Goal: Task Accomplishment & Management: Manage account settings

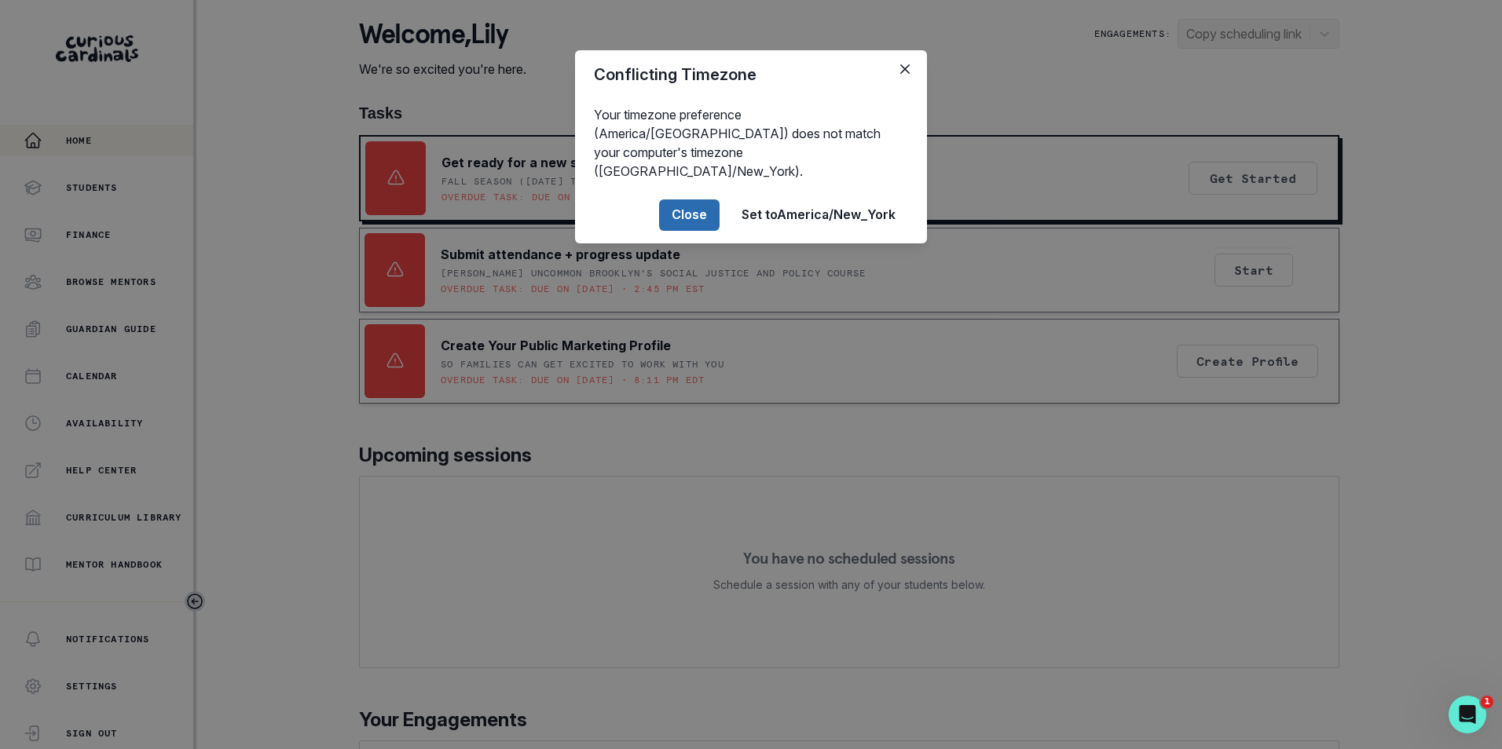
click at [681, 199] on button "Close" at bounding box center [689, 214] width 60 height 31
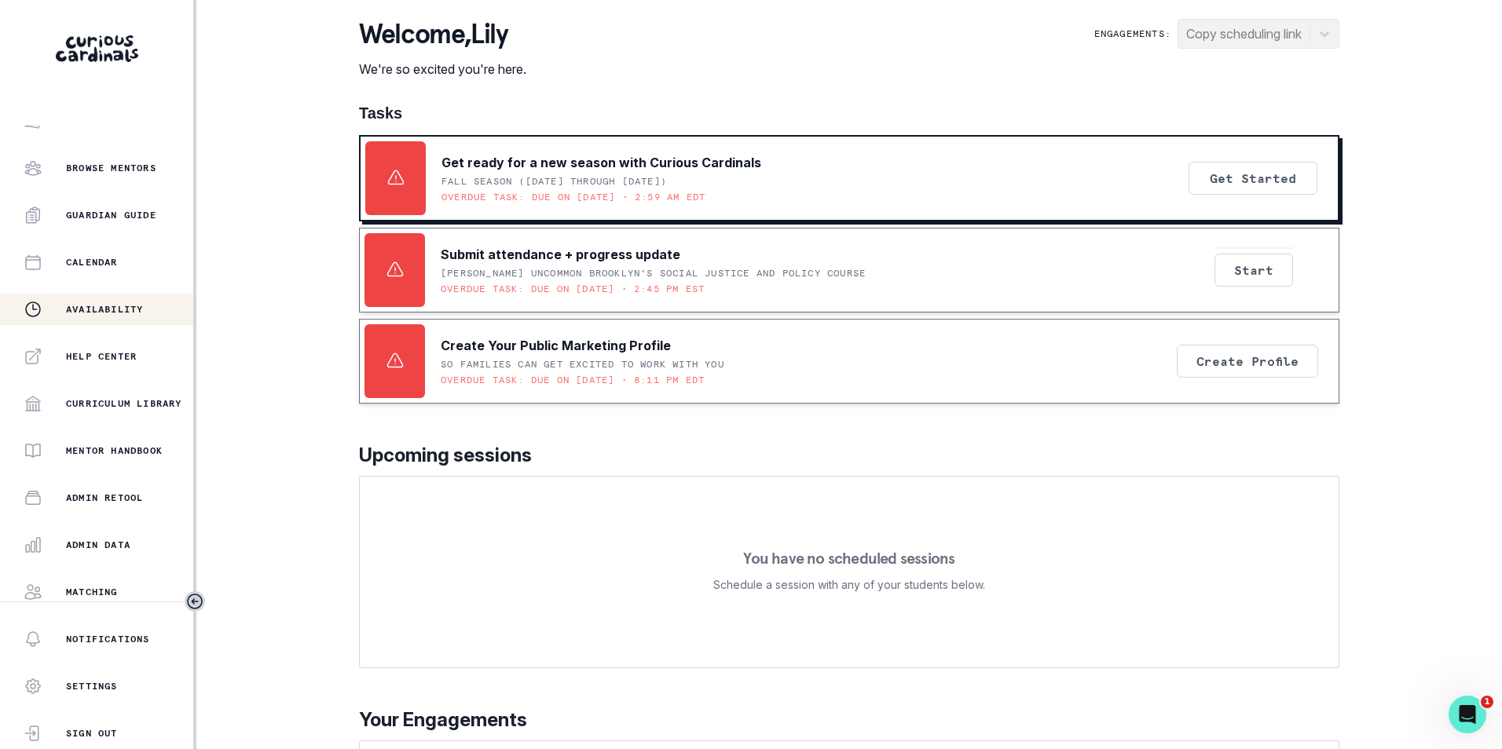
scroll to position [214, 0]
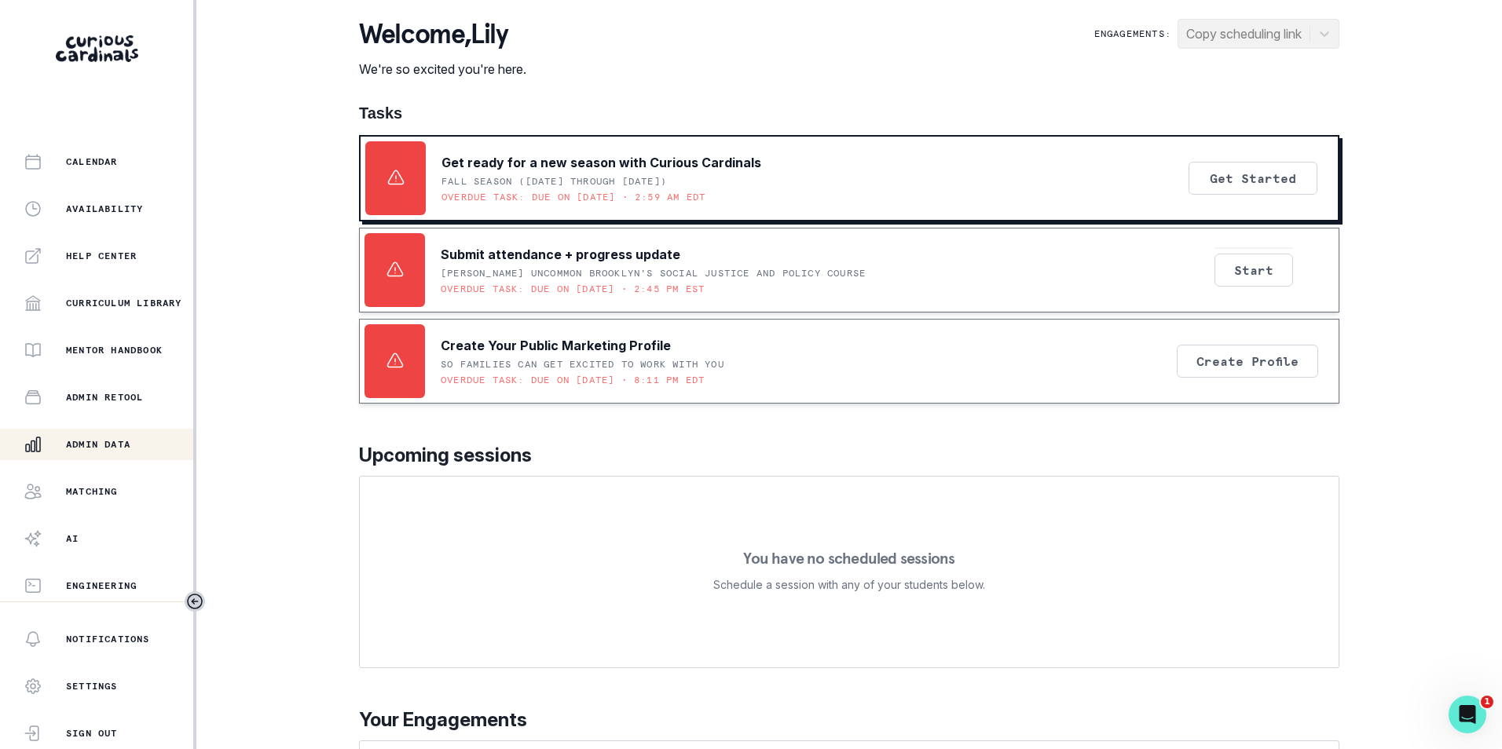
click at [114, 450] on p "Admin Data" at bounding box center [98, 444] width 64 height 13
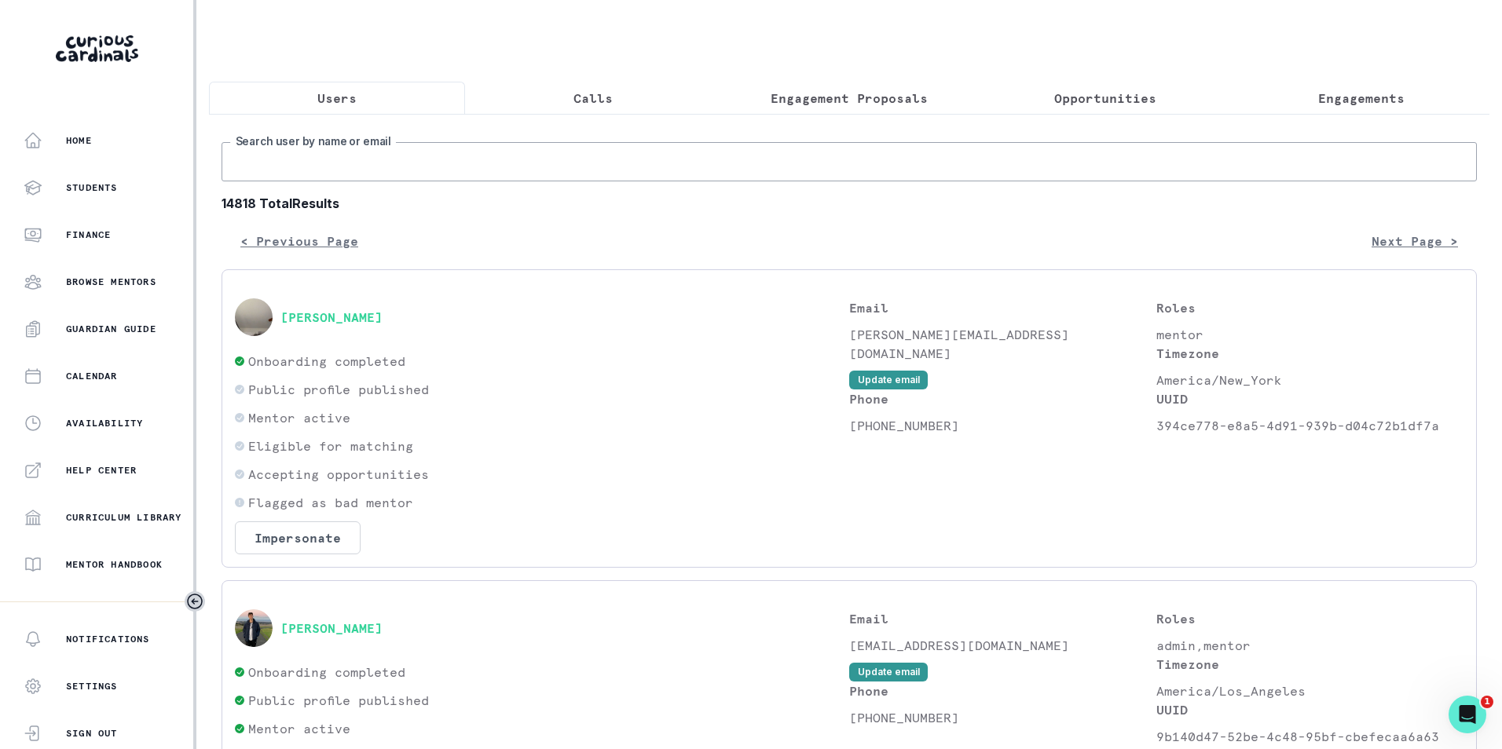
click at [363, 181] on input "Search user by name or email" at bounding box center [848, 161] width 1255 height 39
paste input "[EMAIL_ADDRESS][DOMAIN_NAME]"
type input "[EMAIL_ADDRESS][DOMAIN_NAME]"
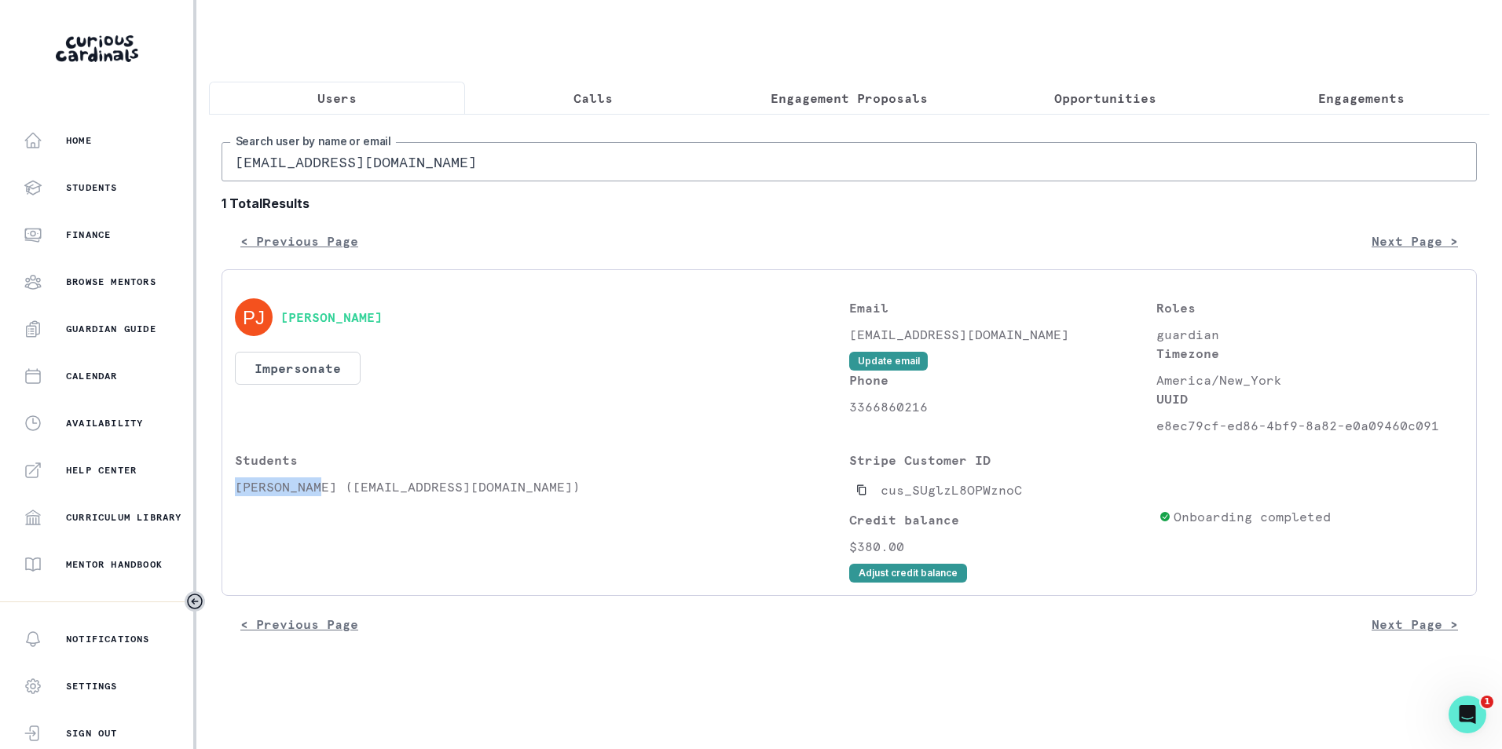
drag, startPoint x: 234, startPoint y: 503, endPoint x: 317, endPoint y: 503, distance: 83.3
click at [317, 503] on div "[PERSON_NAME] Impersonate Confirmation Are you sure? Impersonating means that w…" at bounding box center [848, 432] width 1255 height 327
copy p "[PERSON_NAME]"
drag, startPoint x: 1331, startPoint y: 101, endPoint x: 921, endPoint y: 96, distance: 410.0
click at [1331, 101] on p "Engagements" at bounding box center [1361, 98] width 86 height 19
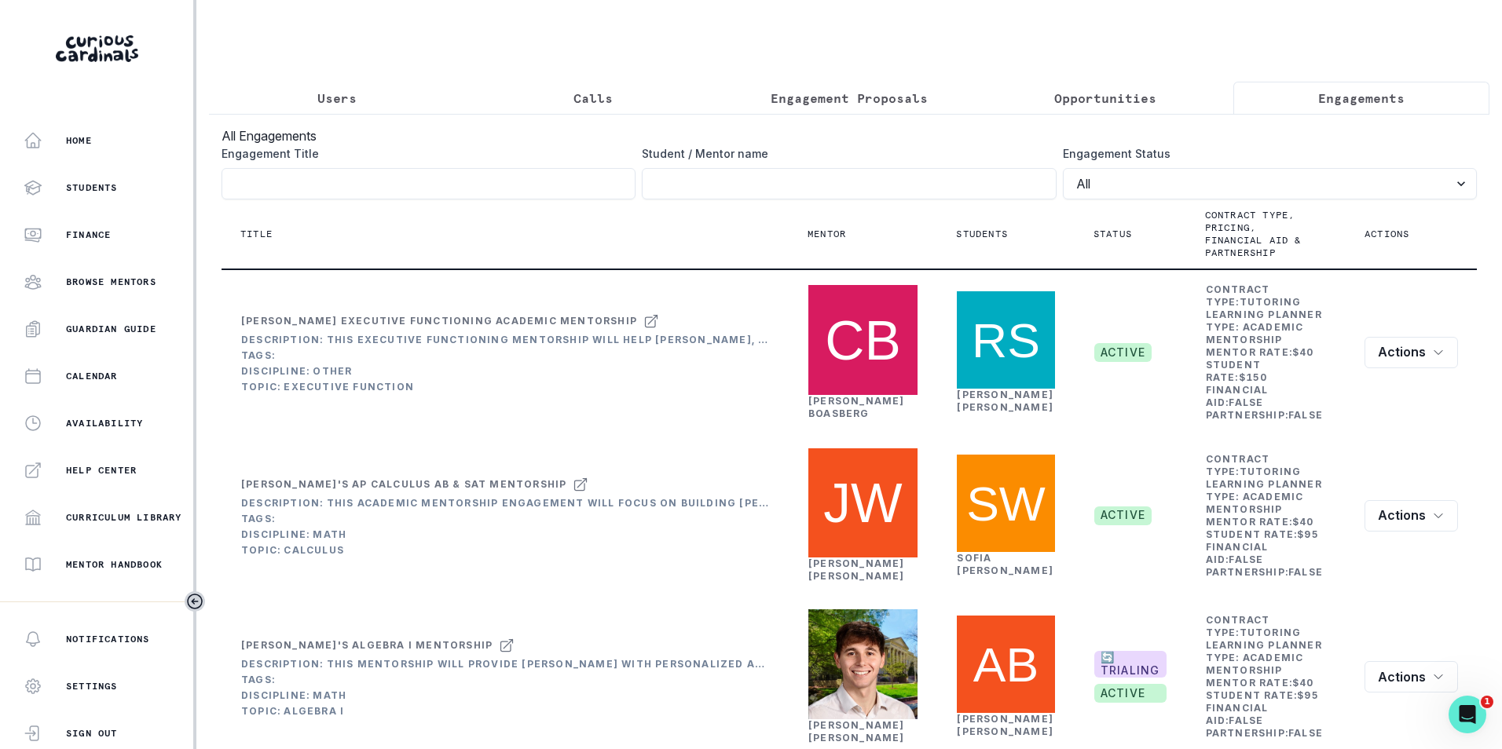
click at [656, 211] on th "Title" at bounding box center [504, 234] width 567 height 70
click at [663, 199] on input "Engagement Title" at bounding box center [849, 183] width 414 height 31
paste input "[PERSON_NAME]"
type input "[PERSON_NAME]"
click button "submit" at bounding box center [0, 0] width 0 height 0
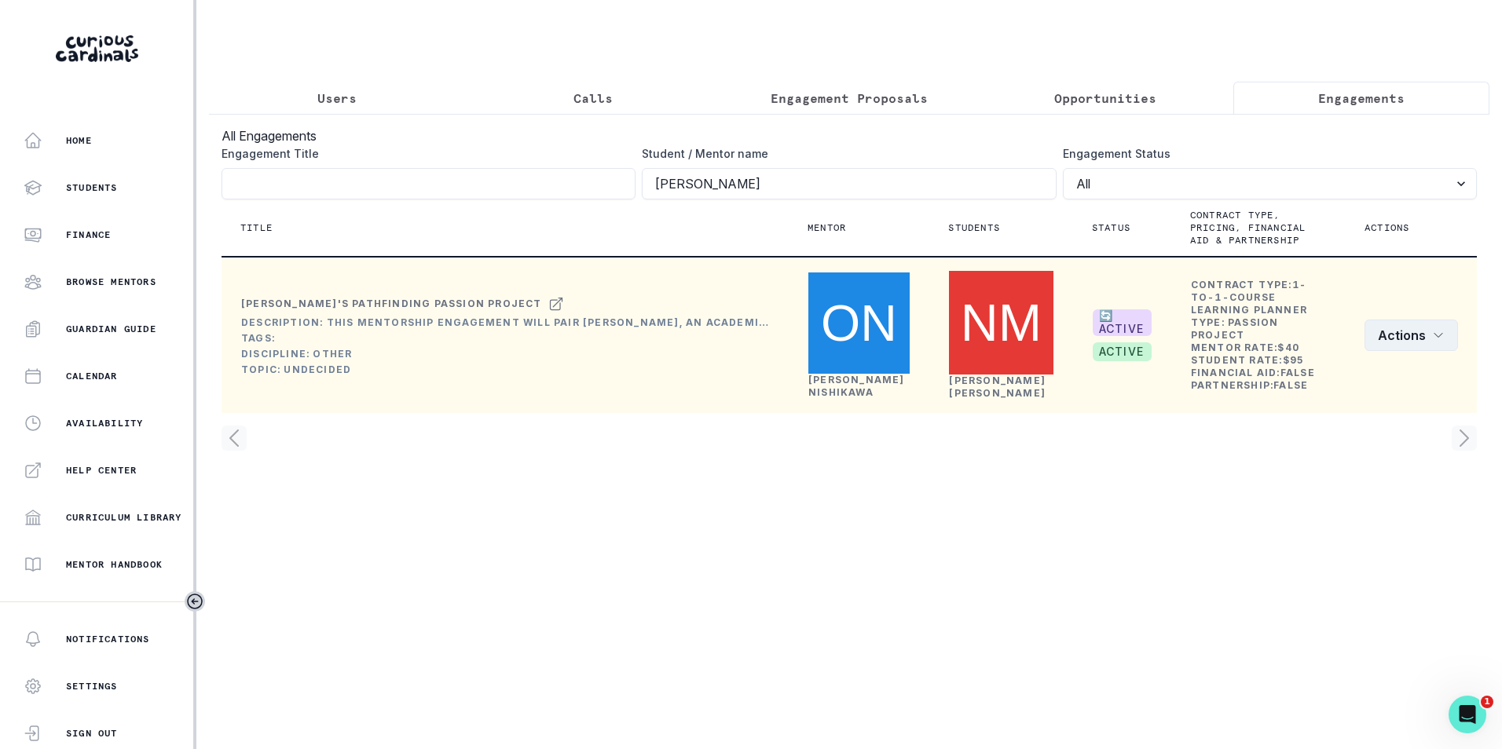
click at [1443, 340] on button "Actions" at bounding box center [1410, 335] width 93 height 31
click at [1362, 373] on button "Edit" at bounding box center [1370, 374] width 174 height 25
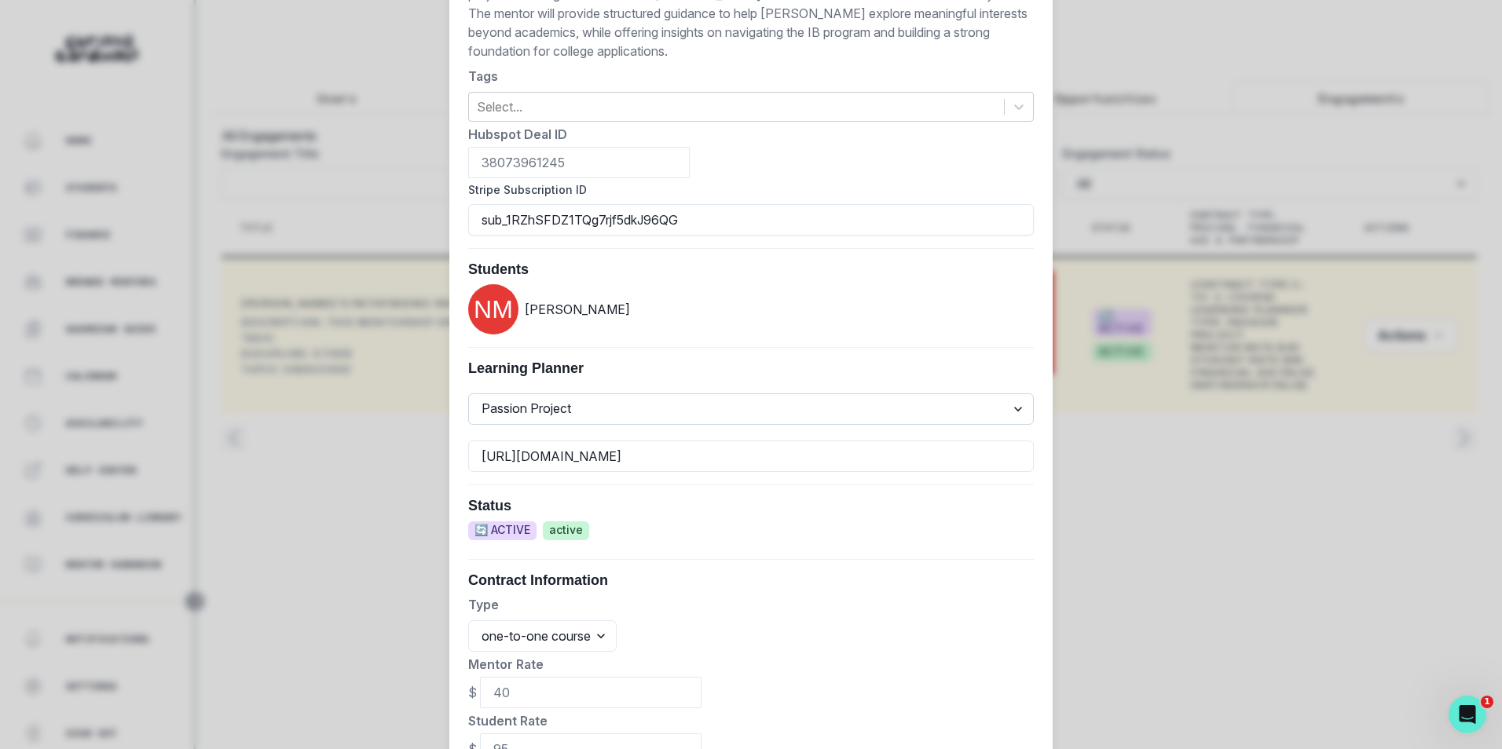
scroll to position [660, 0]
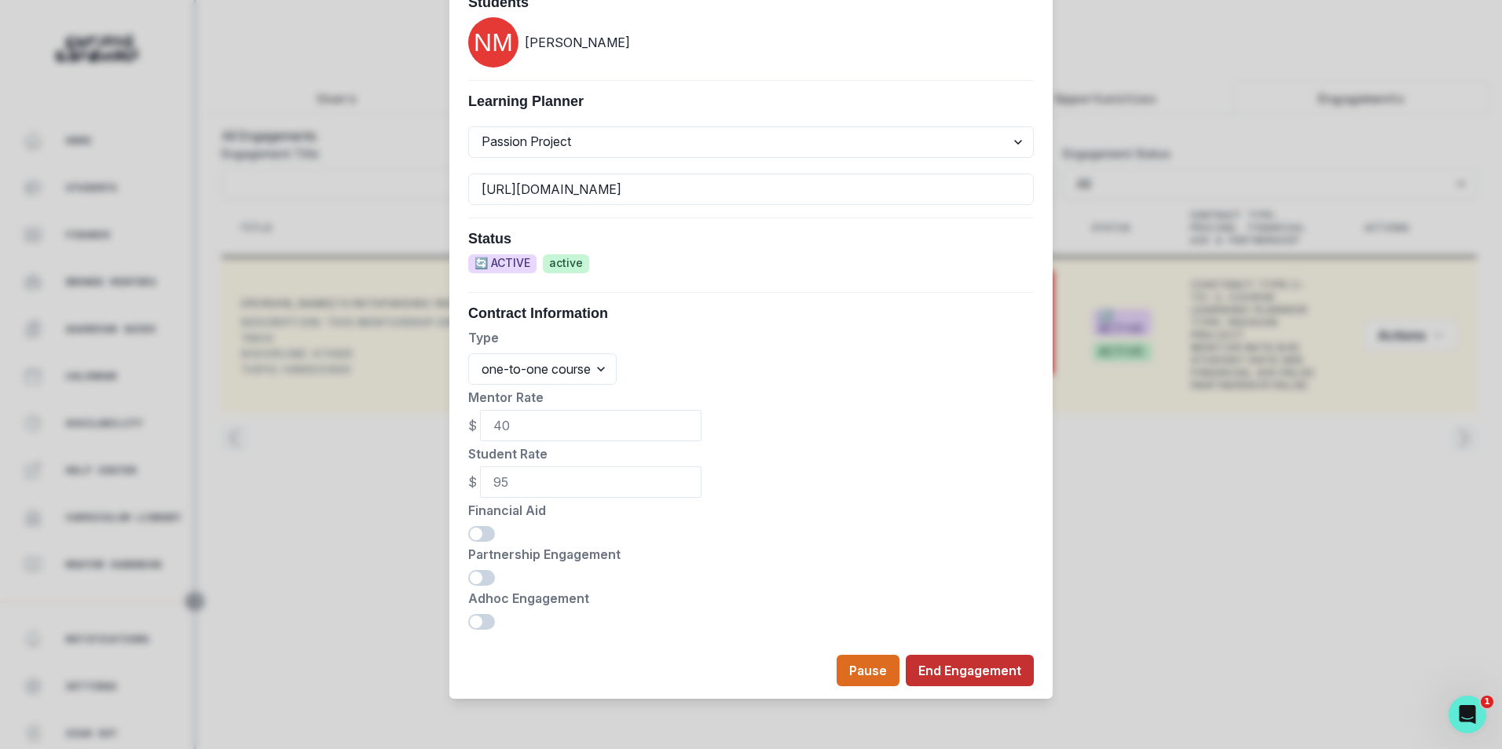
click at [979, 667] on button "End Engagement" at bounding box center [970, 670] width 128 height 31
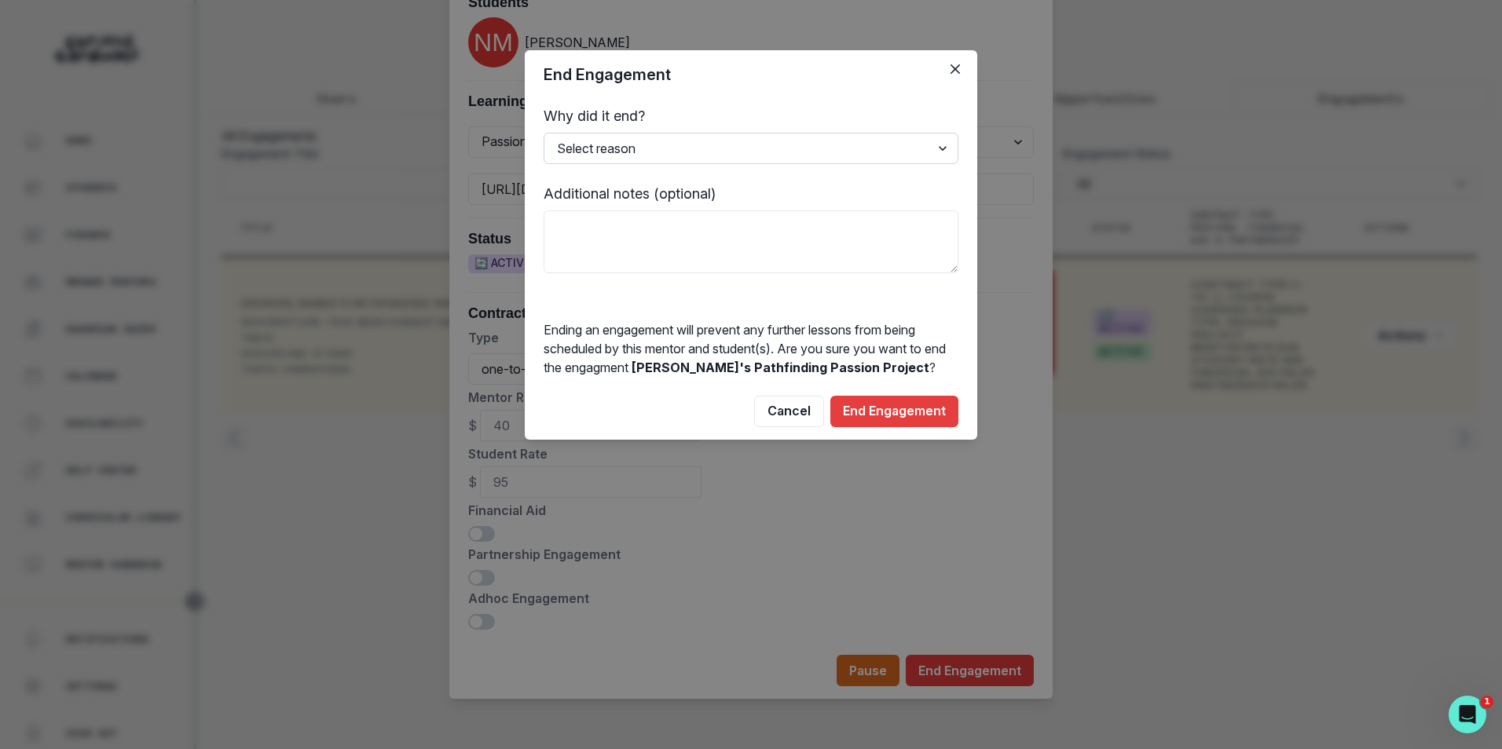
click at [705, 153] on select "Select reason Completed Ended by customer Ended by mentor Other (please add add…" at bounding box center [750, 148] width 415 height 31
select select "Completed"
click at [543, 133] on select "Select reason Completed Ended by customer Ended by mentor Other (please add add…" at bounding box center [750, 148] width 415 height 31
click at [881, 415] on button "End Engagement" at bounding box center [894, 411] width 128 height 31
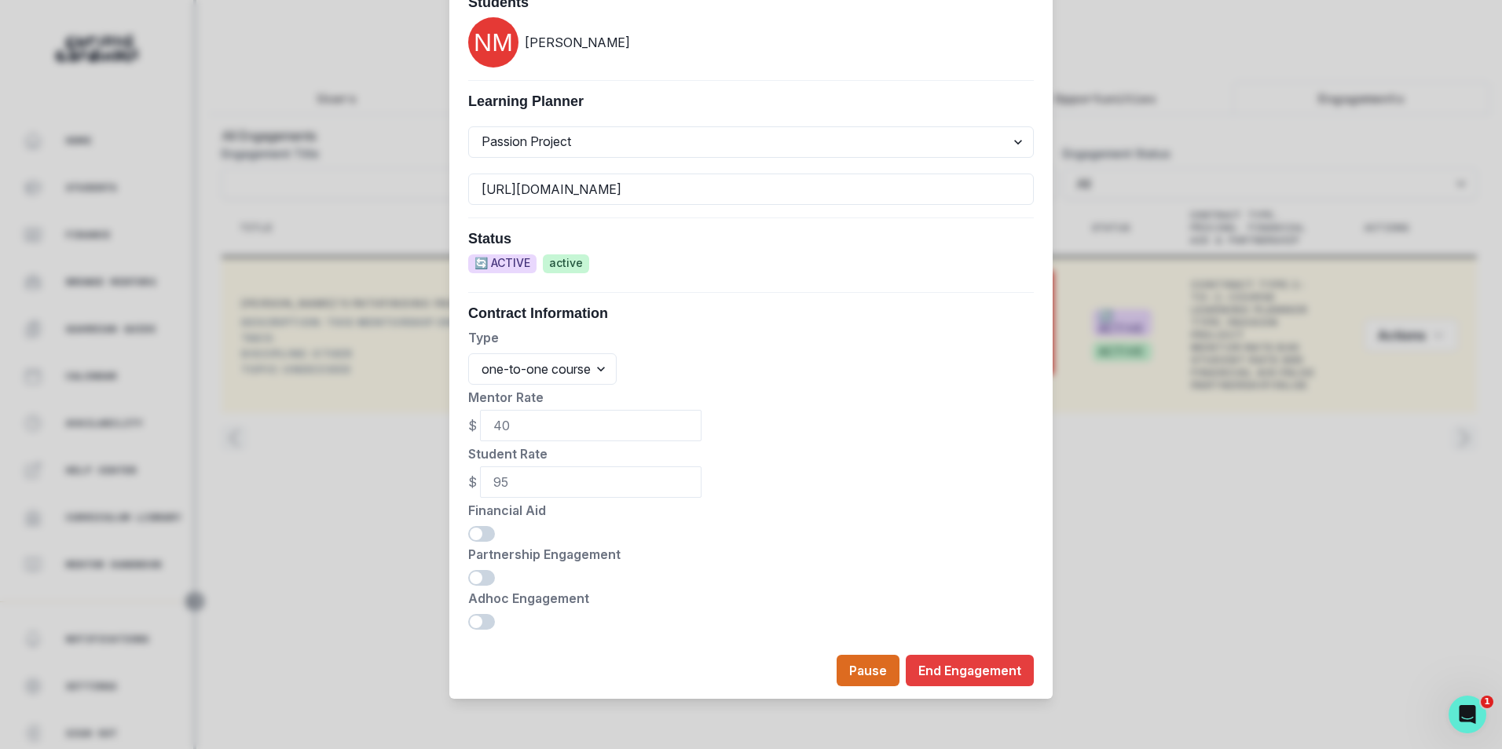
click at [374, 460] on div "Edit Engagement Engagement UUID 6a6cdfd1-3c06-4bf8-a002-9dddb9ab669c Current Me…" at bounding box center [751, 374] width 1502 height 749
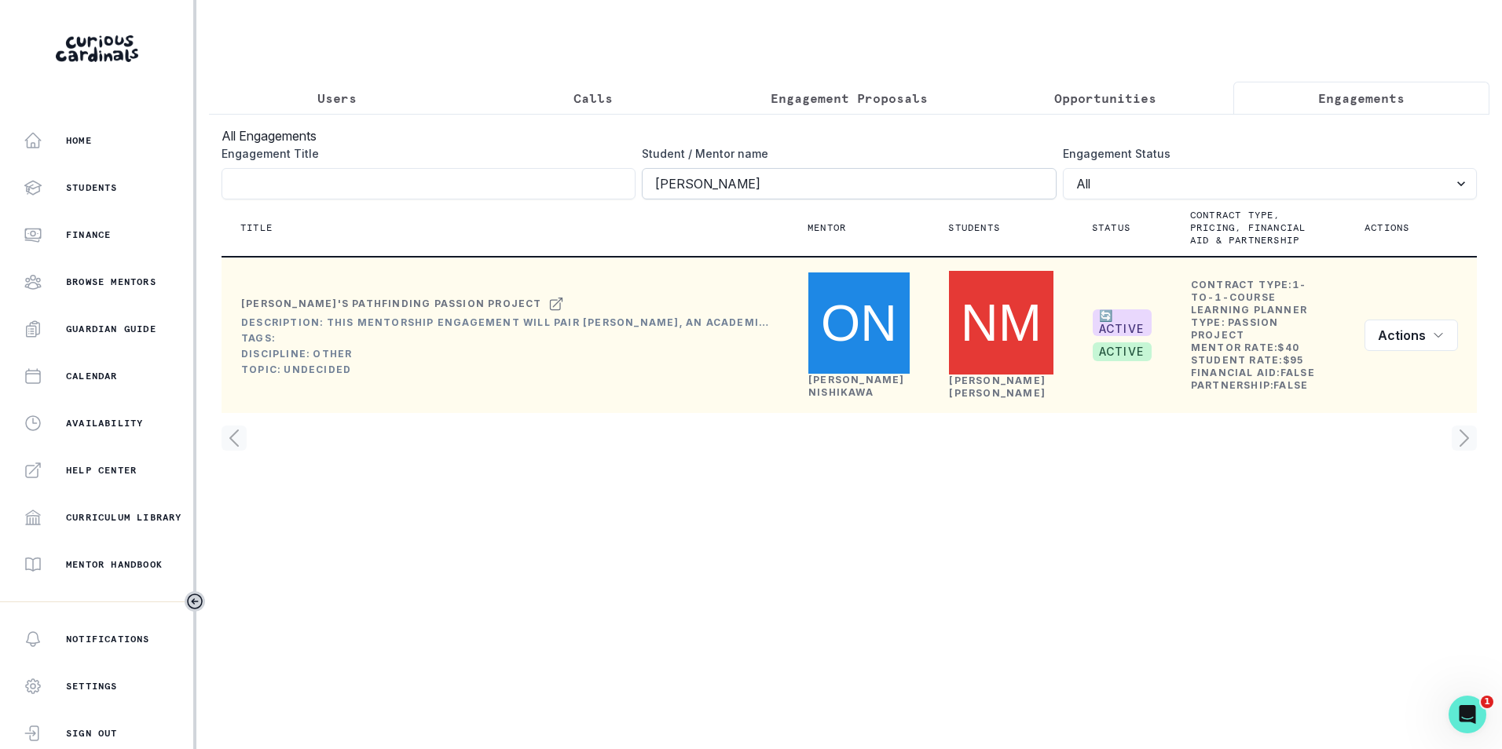
click at [799, 188] on input "[PERSON_NAME]" at bounding box center [849, 183] width 414 height 31
click button "submit" at bounding box center [0, 0] width 0 height 0
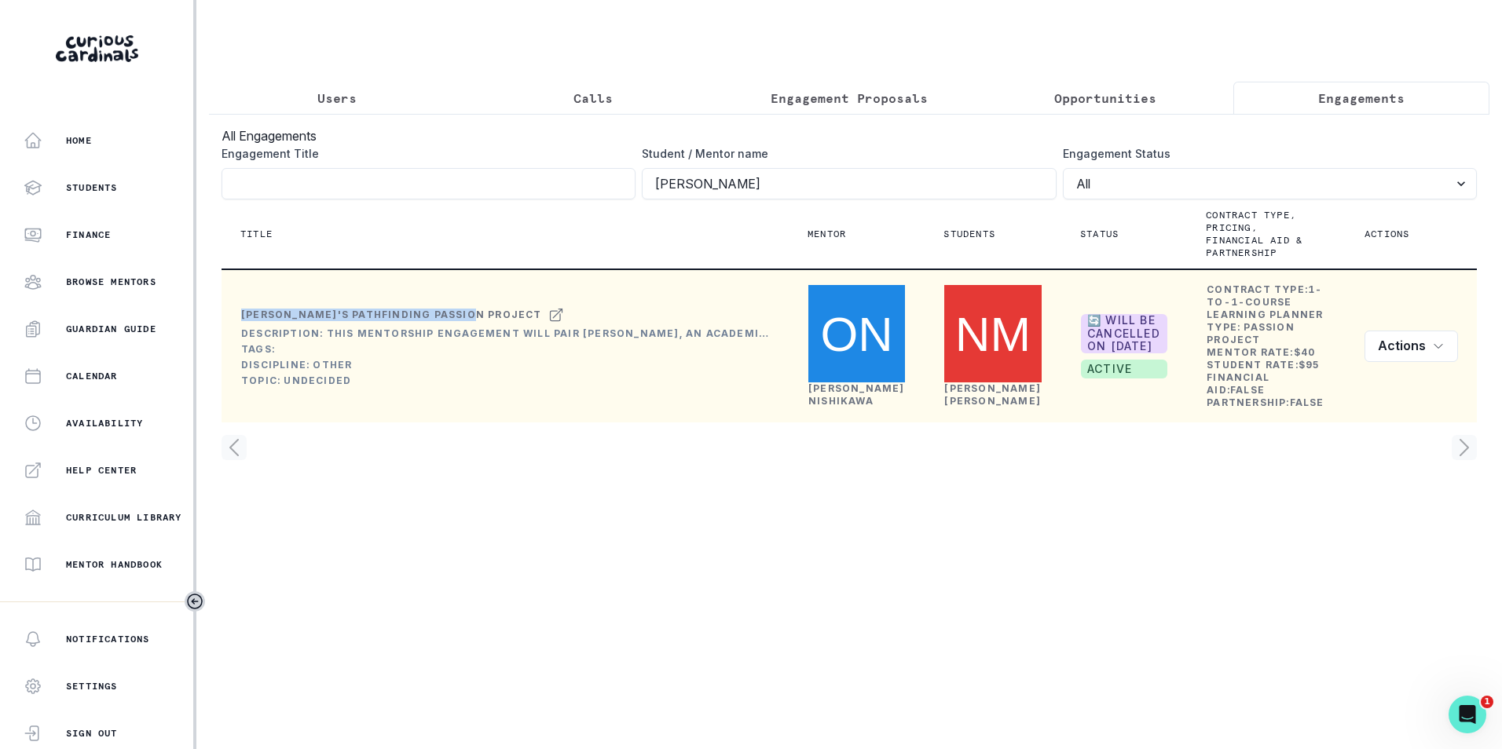
drag, startPoint x: 242, startPoint y: 298, endPoint x: 465, endPoint y: 300, distance: 223.1
click at [465, 309] on div "[PERSON_NAME]'s Pathfinding Passion Project" at bounding box center [391, 315] width 301 height 13
copy div "[PERSON_NAME]'s Pathfinding Passion Project"
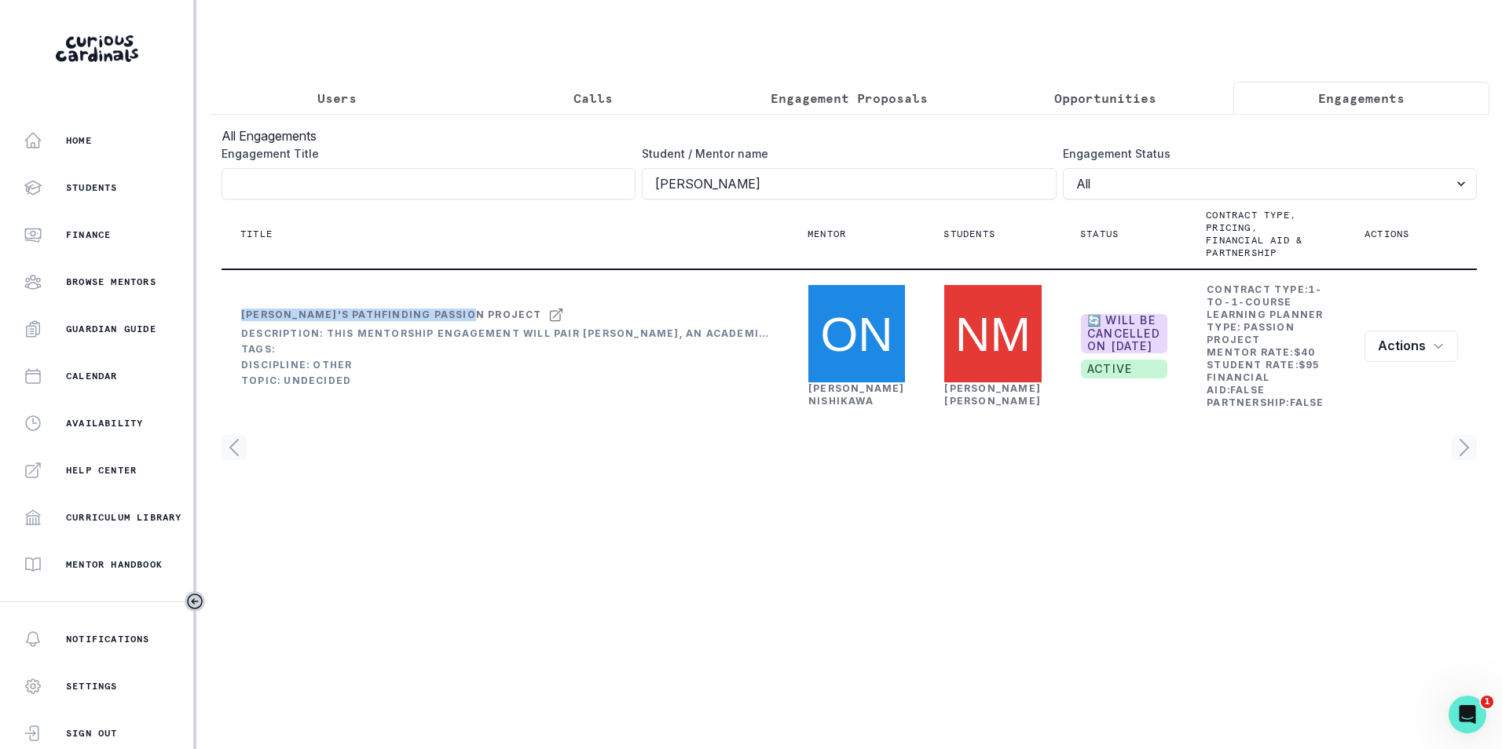
drag, startPoint x: 348, startPoint y: 104, endPoint x: 342, endPoint y: 112, distance: 10.7
click at [347, 104] on p "Users" at bounding box center [336, 98] width 39 height 19
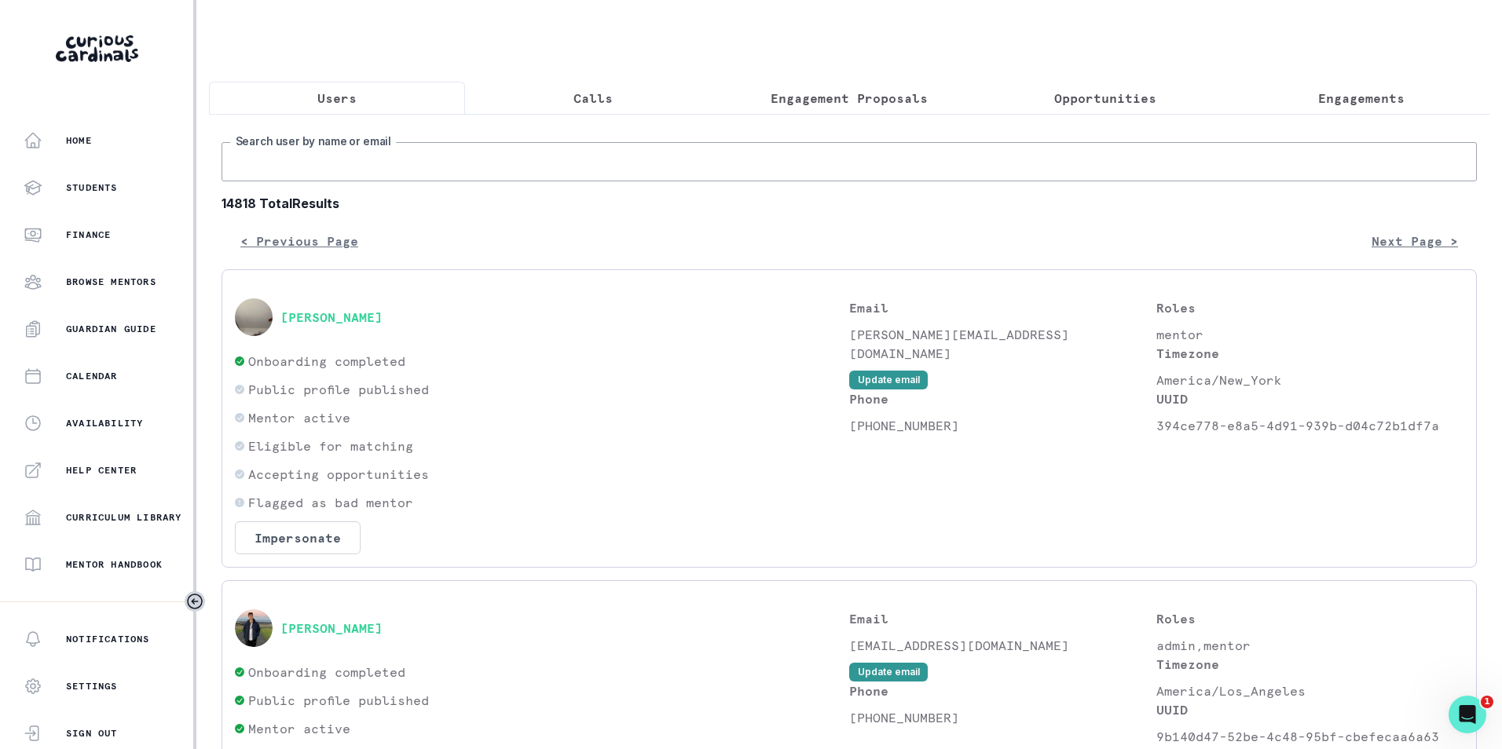
click at [327, 171] on input "Search user by name or email" at bounding box center [848, 161] width 1255 height 39
paste input "[EMAIL_ADDRESS][DOMAIN_NAME]"
type input "[EMAIL_ADDRESS][DOMAIN_NAME]"
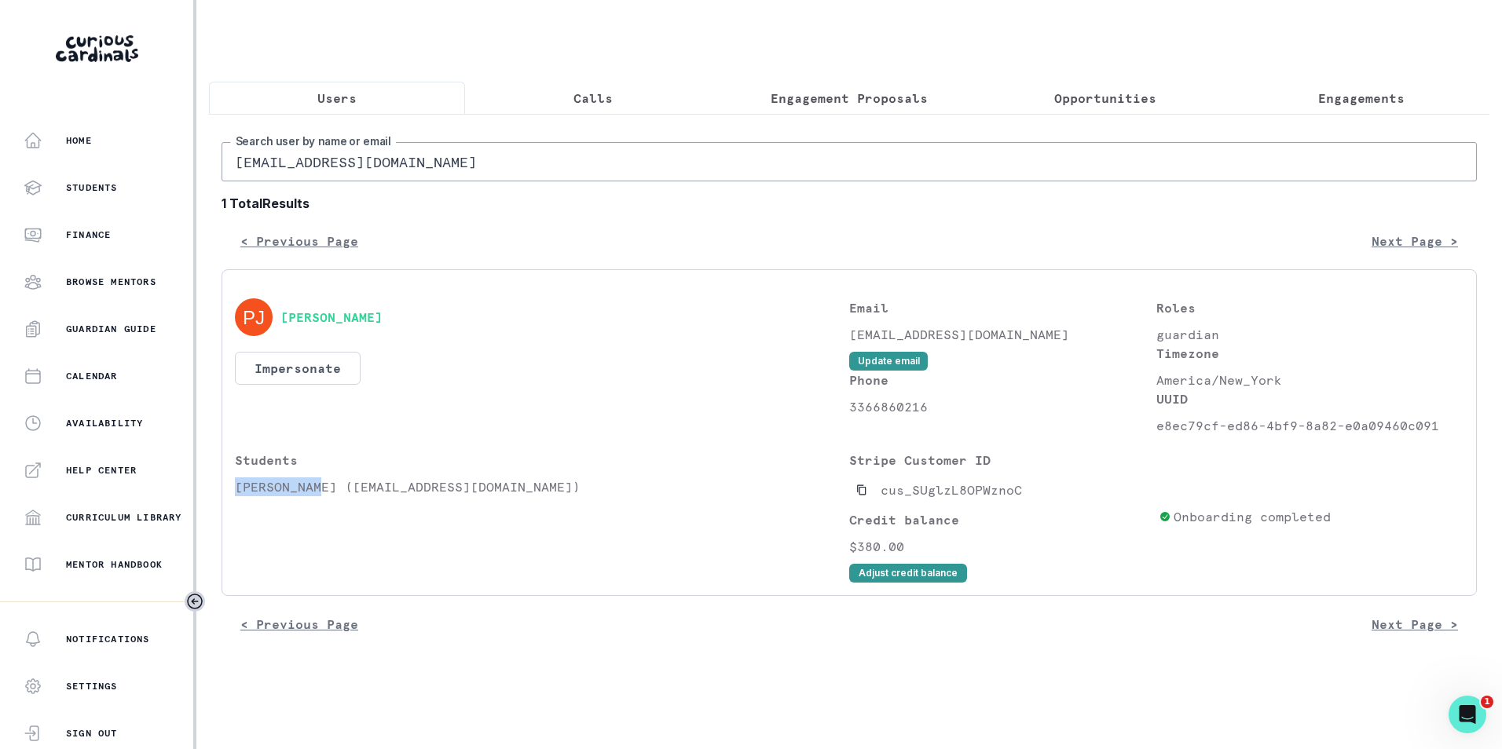
drag, startPoint x: 236, startPoint y: 500, endPoint x: 321, endPoint y: 492, distance: 86.0
click at [321, 492] on p "[PERSON_NAME] ([EMAIL_ADDRESS][DOMAIN_NAME])" at bounding box center [542, 487] width 614 height 19
copy p "[PERSON_NAME]"
click at [1354, 104] on p "Engagements" at bounding box center [1361, 98] width 86 height 19
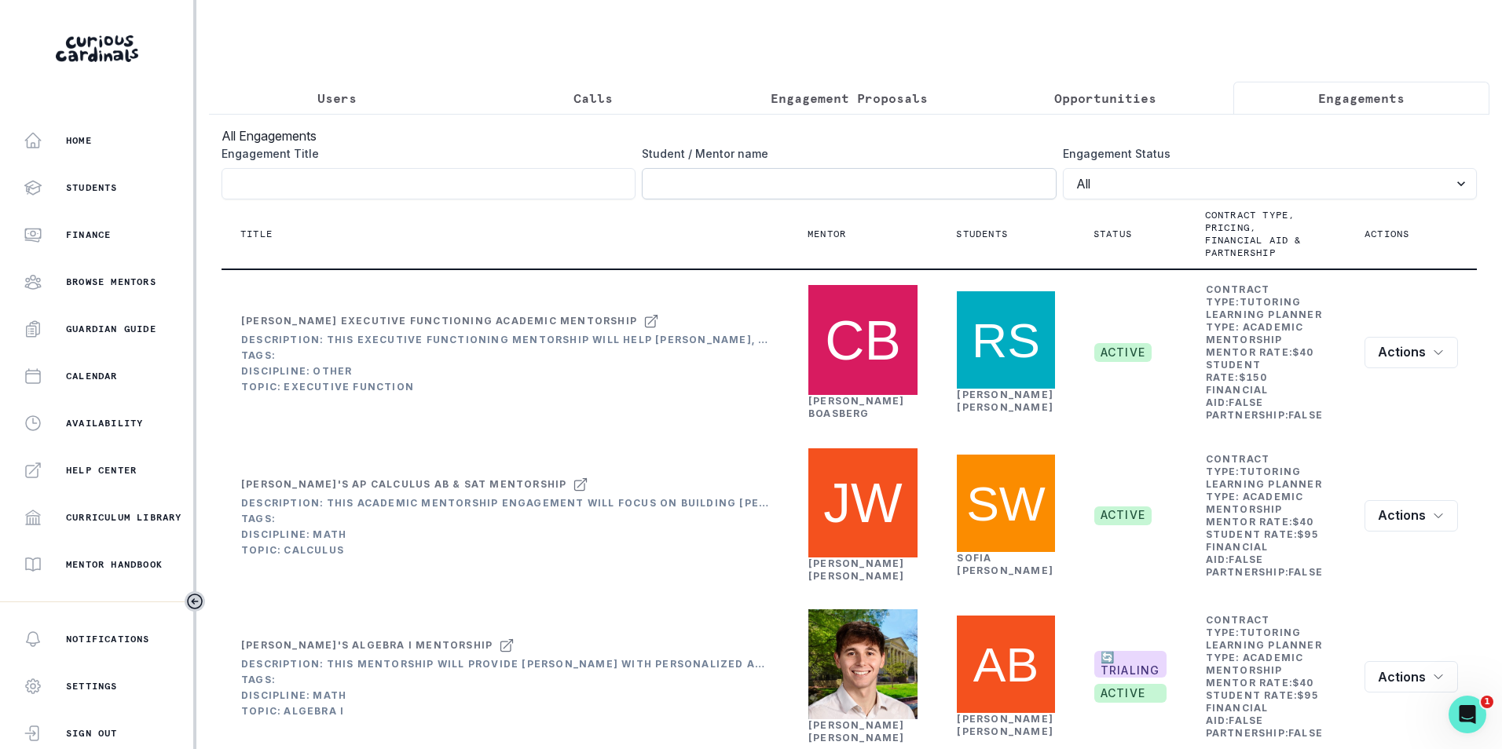
click at [919, 196] on input "Engagement Title" at bounding box center [849, 183] width 414 height 31
paste input "[PERSON_NAME]"
type input "[PERSON_NAME]"
click button "submit" at bounding box center [0, 0] width 0 height 0
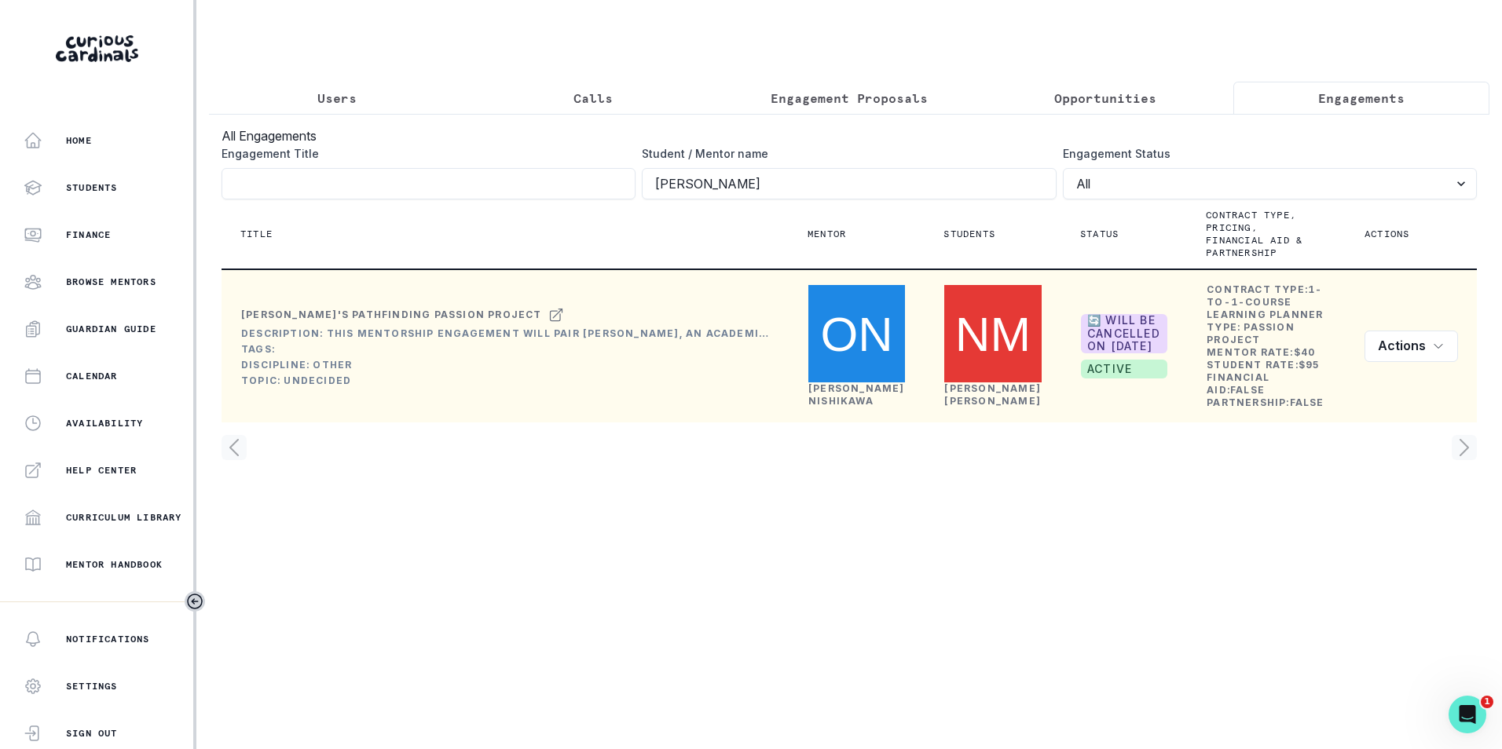
click at [339, 309] on div "[PERSON_NAME]'s Pathfinding Passion Project" at bounding box center [391, 315] width 301 height 13
drag, startPoint x: 339, startPoint y: 298, endPoint x: 262, endPoint y: 294, distance: 77.9
click at [262, 306] on div "[PERSON_NAME]'s Pathfinding Passion Project" at bounding box center [505, 315] width 528 height 19
drag, startPoint x: 241, startPoint y: 302, endPoint x: 466, endPoint y: 309, distance: 224.7
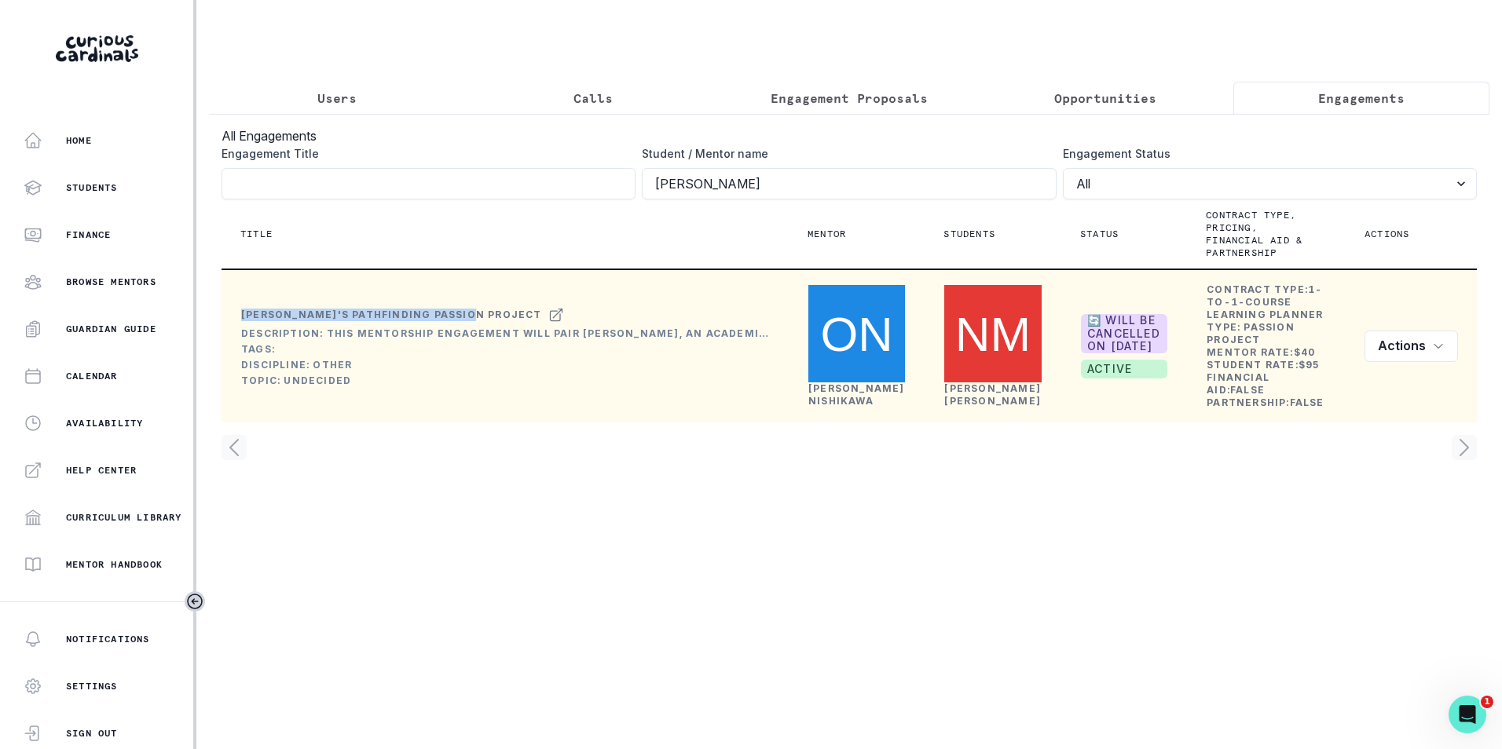
click at [466, 309] on div "[PERSON_NAME]'s Pathfinding Passion Project" at bounding box center [505, 315] width 528 height 19
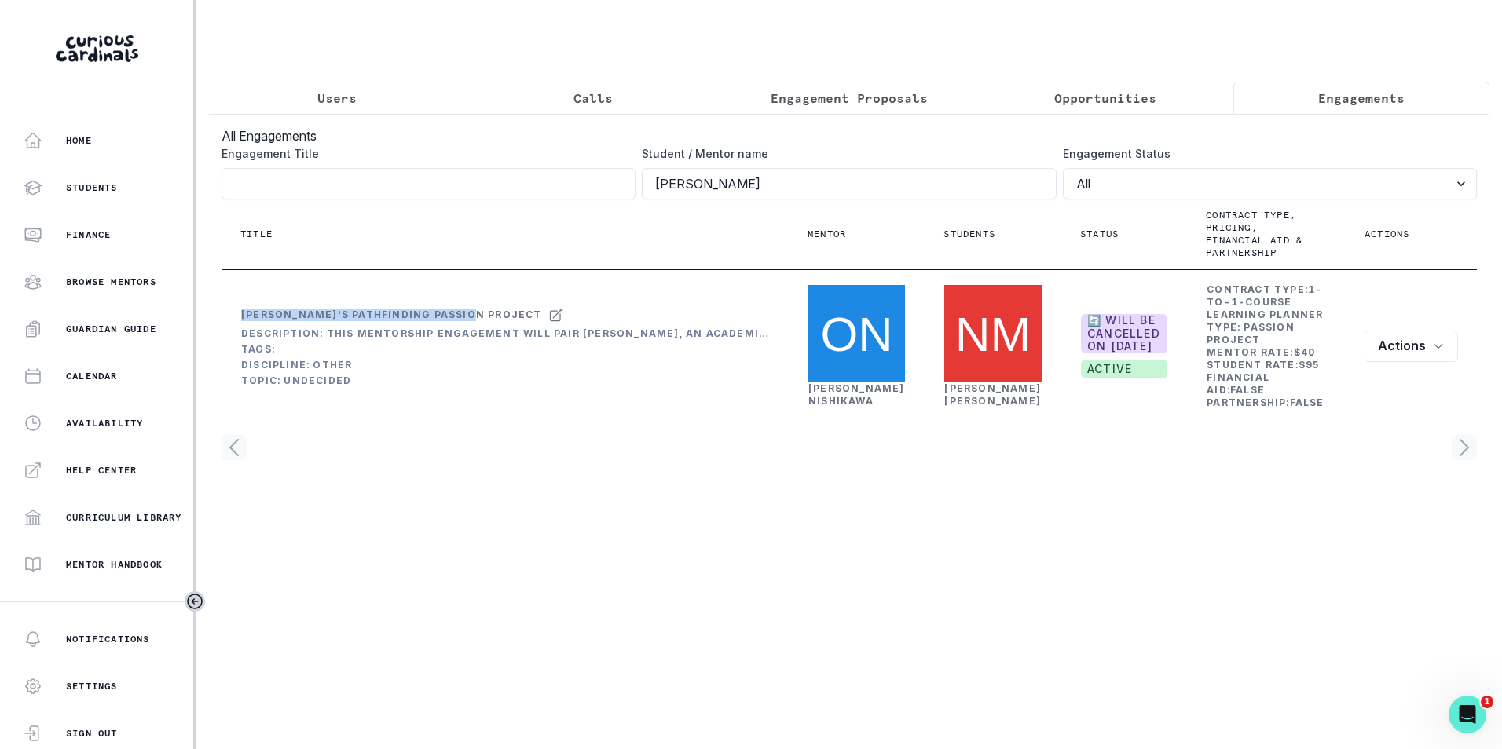
copy div "[PERSON_NAME]'s Pathfinding Passion Project"
